Goal: Transaction & Acquisition: Purchase product/service

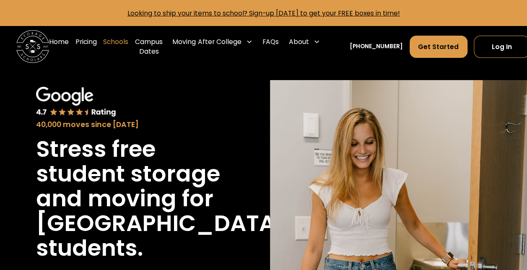
click at [121, 42] on link "Schools" at bounding box center [115, 46] width 25 height 33
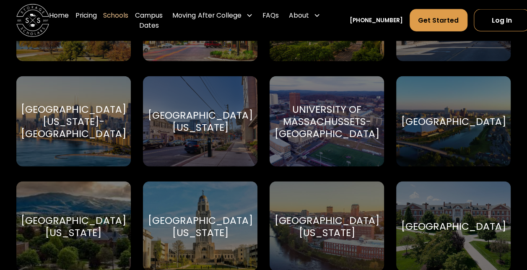
scroll to position [3948, 0]
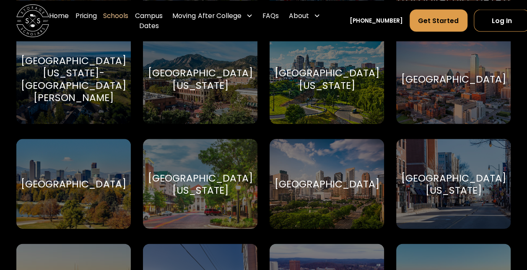
click at [80, 182] on div "[GEOGRAPHIC_DATA]" at bounding box center [73, 184] width 105 height 12
click at [77, 181] on div "[GEOGRAPHIC_DATA]" at bounding box center [73, 184] width 105 height 12
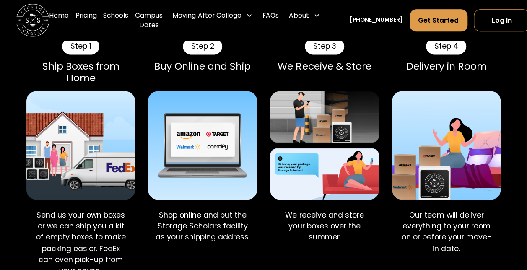
scroll to position [461, 0]
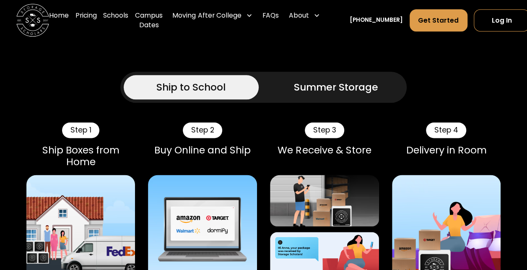
click at [355, 94] on div "Summer Storage" at bounding box center [336, 87] width 84 height 15
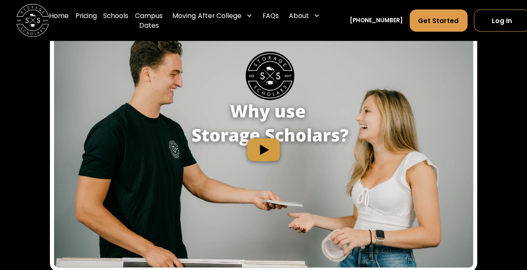
scroll to position [963, 0]
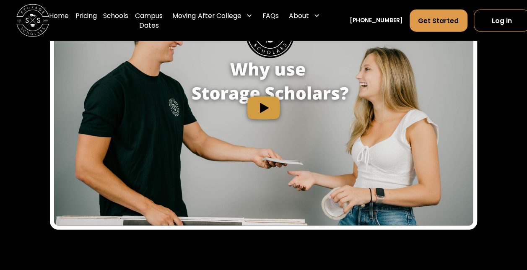
click at [268, 137] on img "open lightbox" at bounding box center [263, 107] width 418 height 235
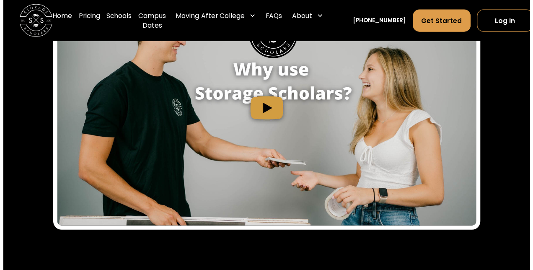
scroll to position [965, 0]
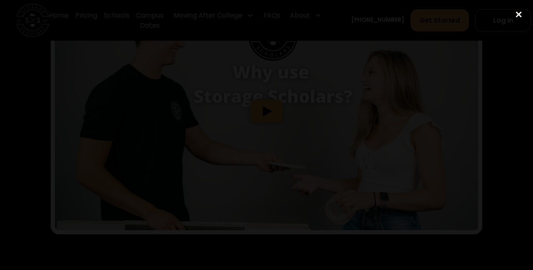
click at [521, 11] on div "close lightbox" at bounding box center [518, 14] width 28 height 18
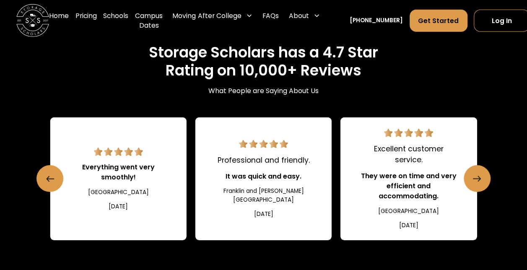
scroll to position [1257, 0]
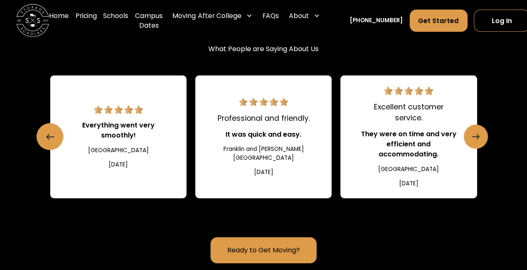
click at [469, 149] on link "Next slide" at bounding box center [475, 137] width 24 height 24
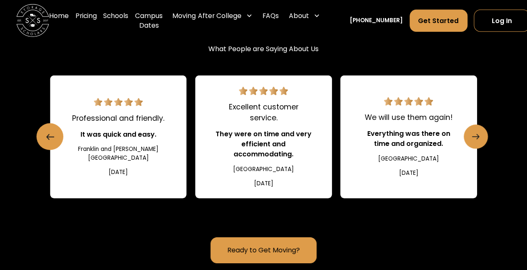
click at [469, 149] on link "Next slide" at bounding box center [475, 137] width 24 height 24
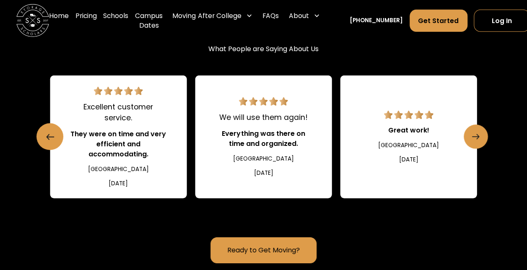
click at [469, 149] on link "Next slide" at bounding box center [475, 137] width 24 height 24
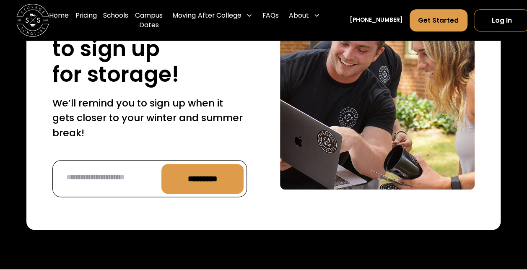
scroll to position [3602, 0]
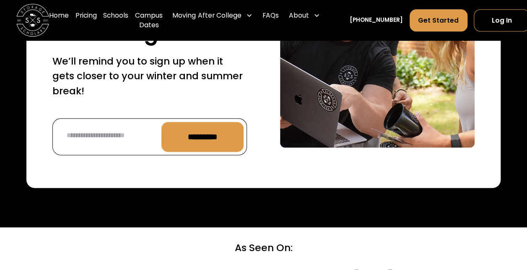
click at [204, 151] on input "*********" at bounding box center [202, 136] width 82 height 29
type input "**********"
click at [204, 151] on input "*********" at bounding box center [202, 136] width 82 height 29
type input "**********"
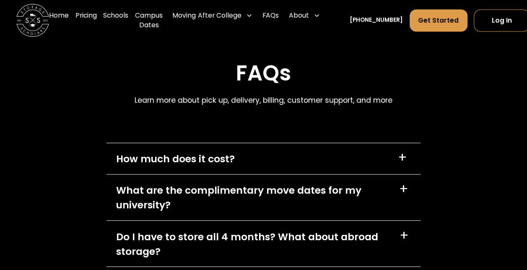
scroll to position [3937, 0]
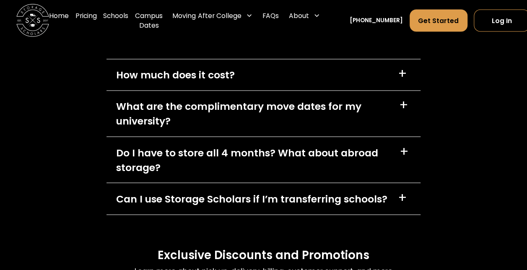
click at [400, 80] on div "+" at bounding box center [402, 73] width 9 height 13
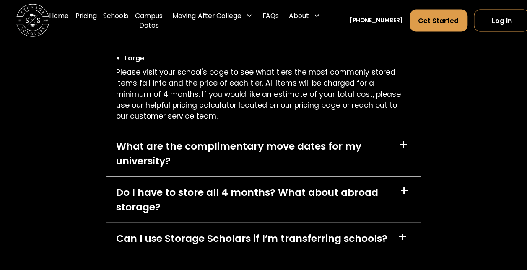
scroll to position [4105, 0]
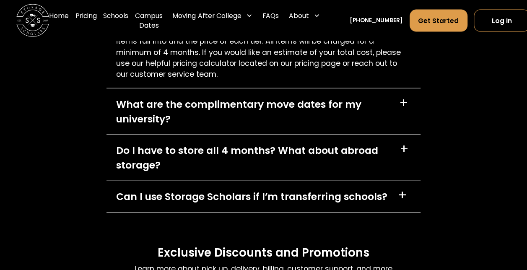
click at [404, 110] on div "+" at bounding box center [403, 103] width 9 height 13
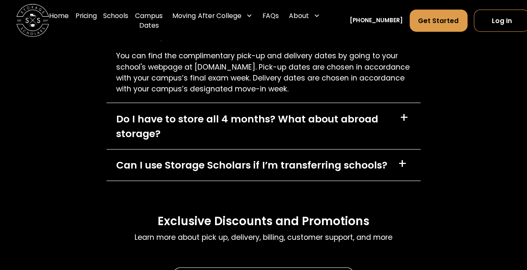
scroll to position [4231, 0]
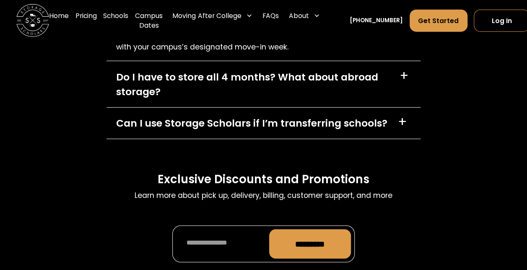
click at [402, 83] on div "+" at bounding box center [403, 76] width 9 height 13
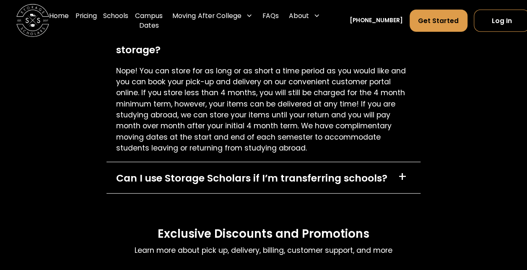
scroll to position [4356, 0]
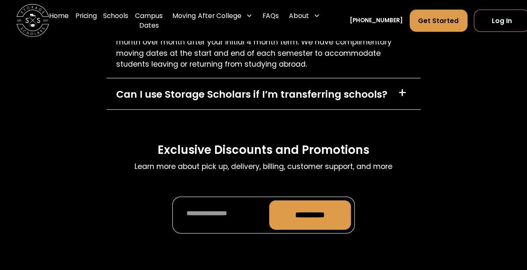
click at [401, 100] on div "+" at bounding box center [402, 93] width 9 height 13
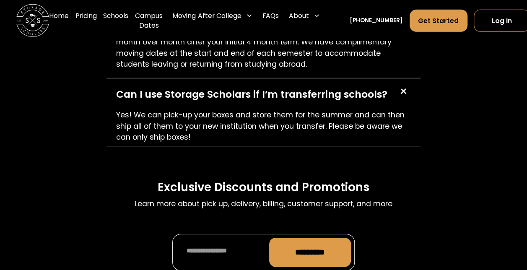
scroll to position [4440, 0]
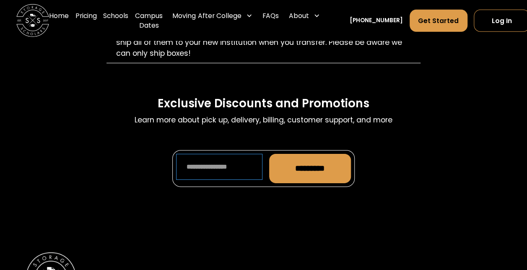
click at [240, 180] on input "Promo Form" at bounding box center [219, 167] width 86 height 26
type input "**********"
click at [327, 183] on input "*********" at bounding box center [310, 168] width 82 height 29
type input "**********"
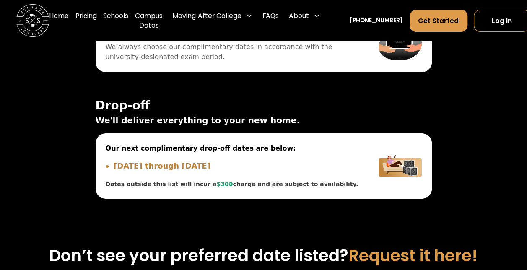
scroll to position [2807, 0]
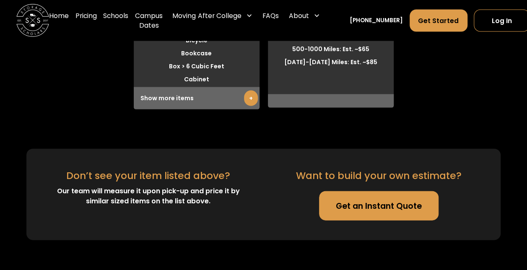
scroll to position [2513, 0]
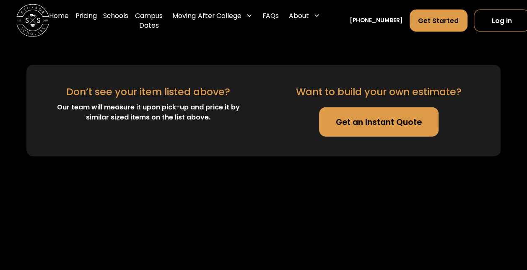
click at [377, 137] on link "Get an Instant Quote" at bounding box center [378, 121] width 119 height 29
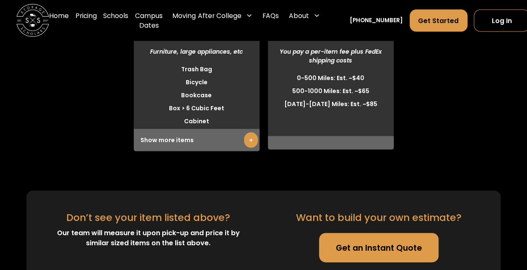
scroll to position [2304, 0]
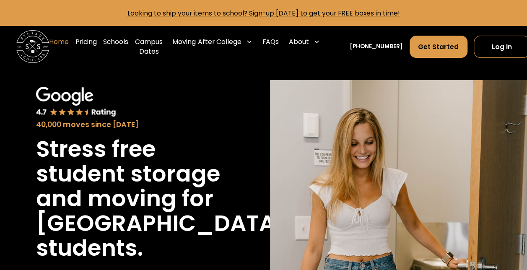
click at [52, 42] on link "Home" at bounding box center [59, 46] width 20 height 33
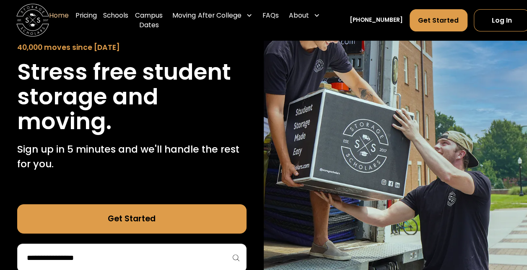
scroll to position [168, 0]
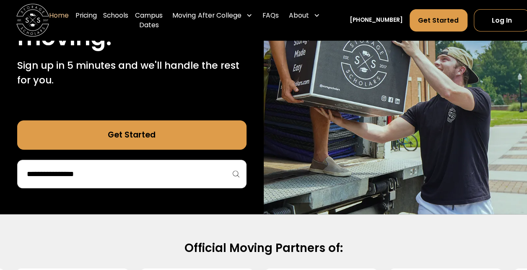
click at [132, 176] on input "search" at bounding box center [132, 174] width 212 height 14
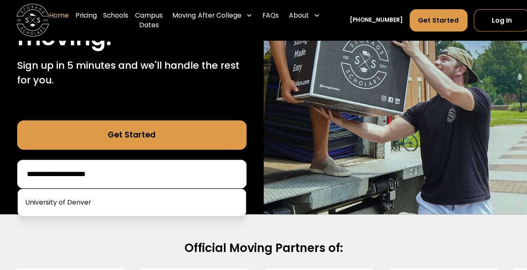
type input "**********"
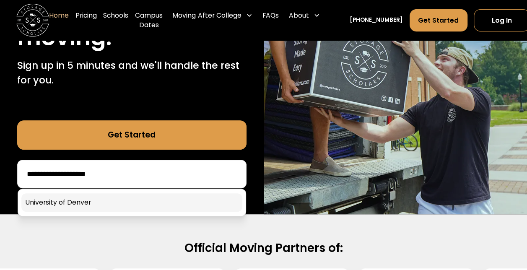
click at [97, 199] on link at bounding box center [131, 202] width 221 height 18
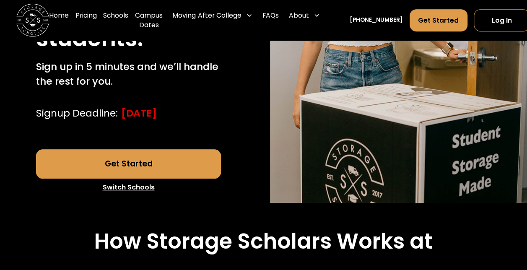
scroll to position [251, 0]
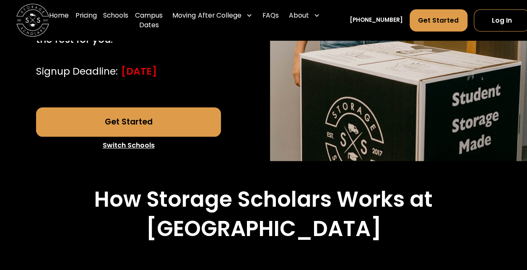
click at [138, 137] on link "Get Started" at bounding box center [128, 121] width 185 height 29
